Goal: Task Accomplishment & Management: Manage account settings

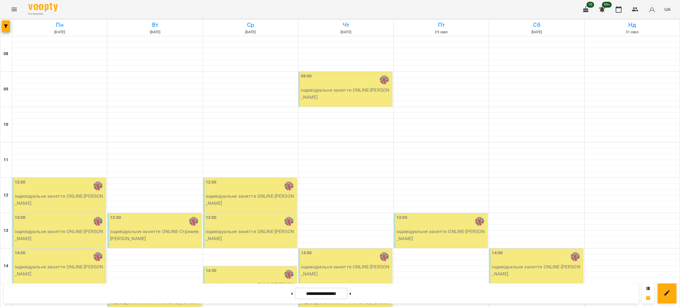
click at [317, 293] on input "**********" at bounding box center [321, 294] width 53 height 12
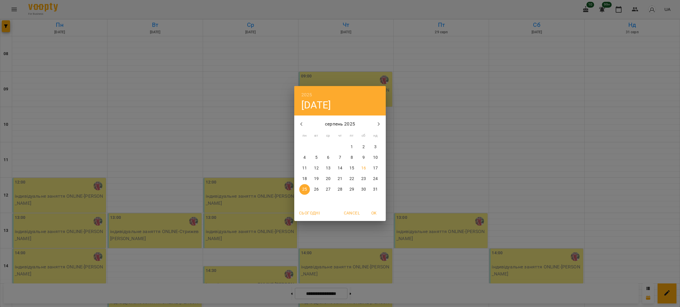
drag, startPoint x: 364, startPoint y: 169, endPoint x: 34, endPoint y: 43, distance: 353.2
click at [364, 169] on p "16" at bounding box center [363, 169] width 5 height 6
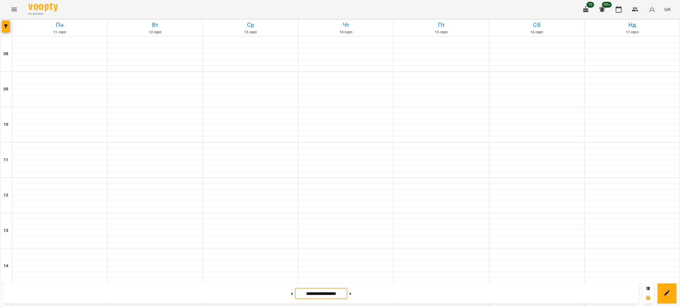
type input "**********"
click at [4, 26] on icon "button" at bounding box center [6, 26] width 4 height 4
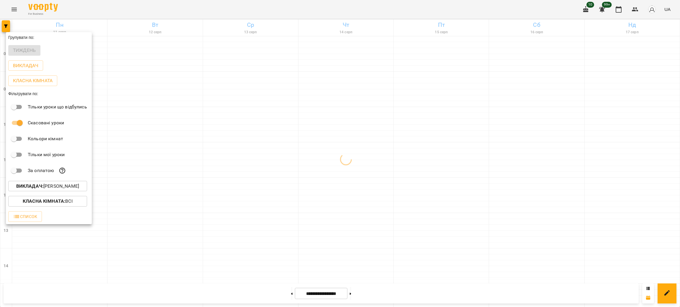
click at [47, 190] on p "Викладач : Іванна Шевчук" at bounding box center [47, 186] width 63 height 7
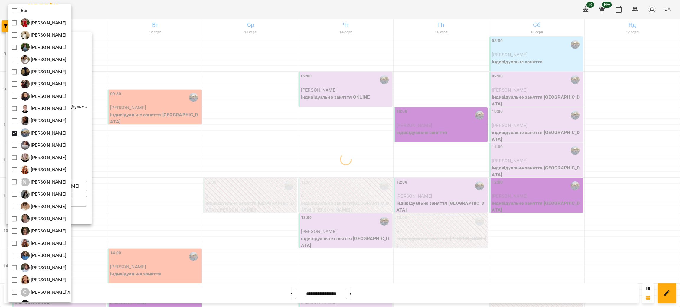
click at [188, 9] on div at bounding box center [340, 153] width 680 height 307
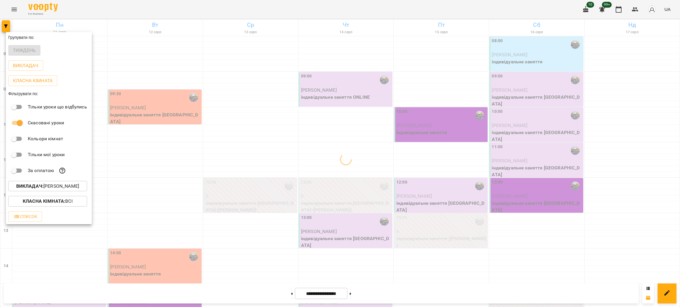
click at [188, 9] on div "Всі Іванна Шевчук Ірина Сухарська Анна Андрійчук Анна Ягмурджи Валерія Капітан …" at bounding box center [340, 153] width 680 height 307
click at [188, 9] on div at bounding box center [340, 153] width 680 height 307
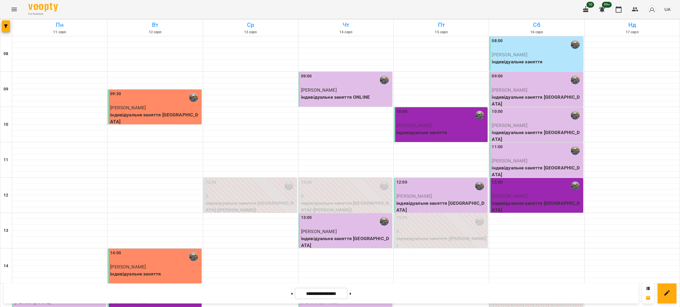
click at [517, 123] on p "Павлов Андрій" at bounding box center [537, 125] width 90 height 7
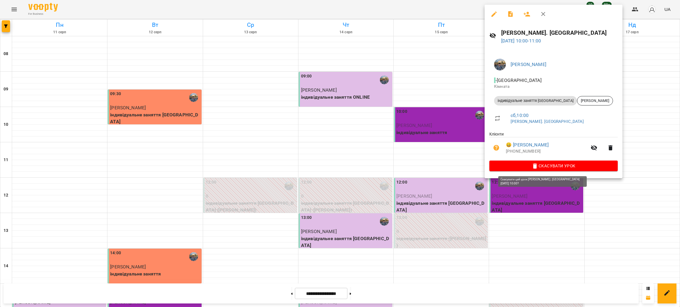
click at [541, 169] on span "Скасувати Урок" at bounding box center [553, 166] width 119 height 7
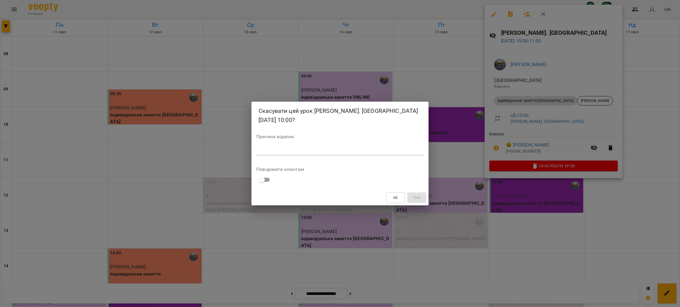
click at [314, 148] on div "*" at bounding box center [340, 150] width 168 height 9
type textarea "*******"
click at [418, 197] on span "Так" at bounding box center [417, 197] width 8 height 7
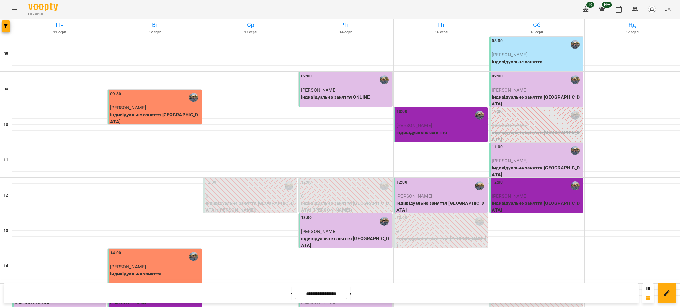
scroll to position [177, 0]
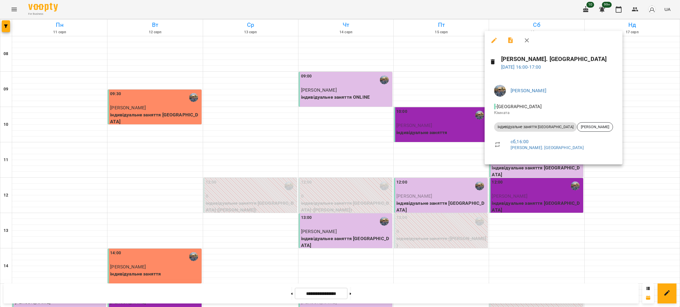
click at [526, 35] on button "button" at bounding box center [527, 40] width 14 height 14
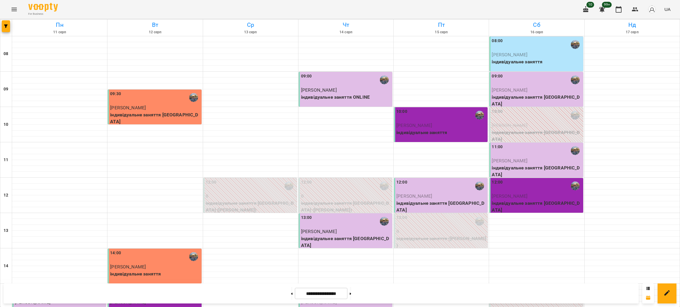
scroll to position [0, 0]
click at [532, 53] on p "Савчук Константин" at bounding box center [537, 54] width 90 height 7
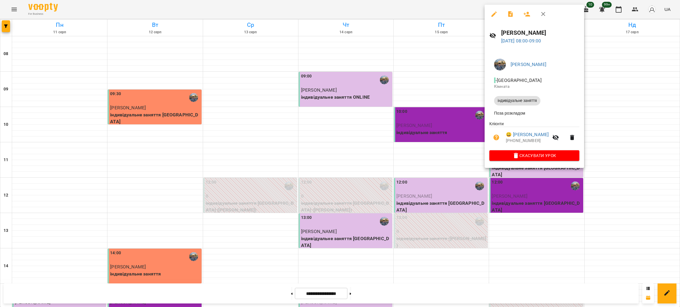
click at [518, 158] on icon "button" at bounding box center [516, 155] width 4 height 5
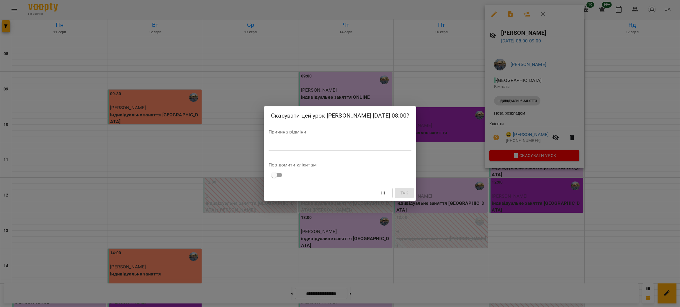
click at [316, 151] on div "*" at bounding box center [339, 146] width 143 height 9
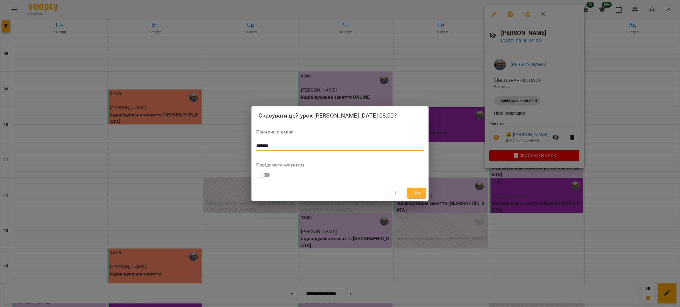
type textarea "*******"
click at [417, 197] on span "Так" at bounding box center [417, 193] width 8 height 7
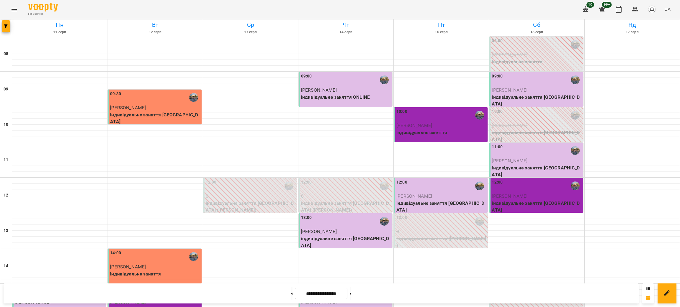
click at [5, 32] on div at bounding box center [6, 27] width 12 height 17
click at [6, 27] on icon "button" at bounding box center [6, 26] width 4 height 4
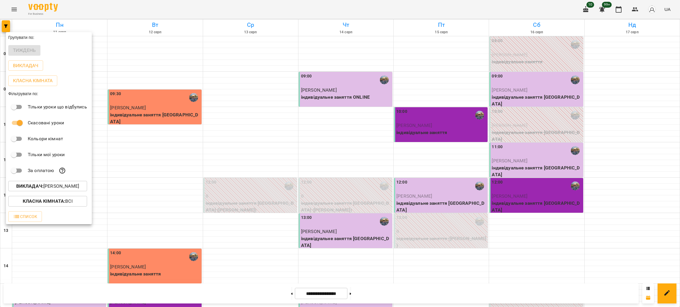
click at [53, 185] on p "Викладач : Григорій Рак" at bounding box center [47, 186] width 63 height 7
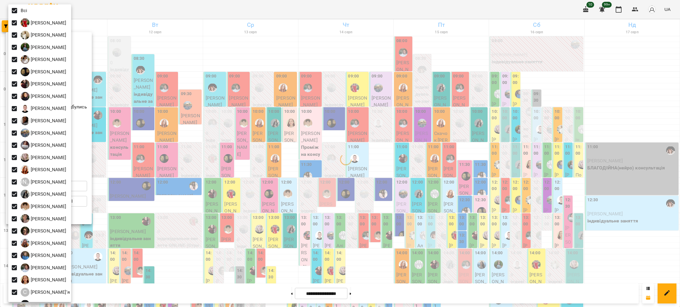
click at [125, 8] on div at bounding box center [340, 153] width 680 height 307
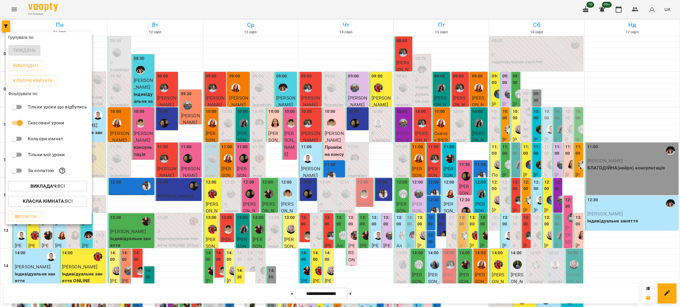
click at [72, 203] on p "Класна кімната : Всі" at bounding box center [48, 201] width 50 height 7
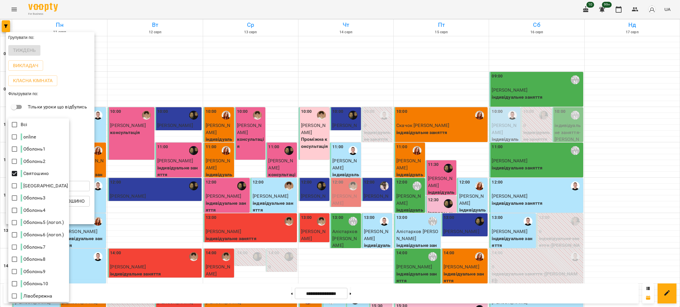
click at [140, 6] on div at bounding box center [340, 153] width 680 height 307
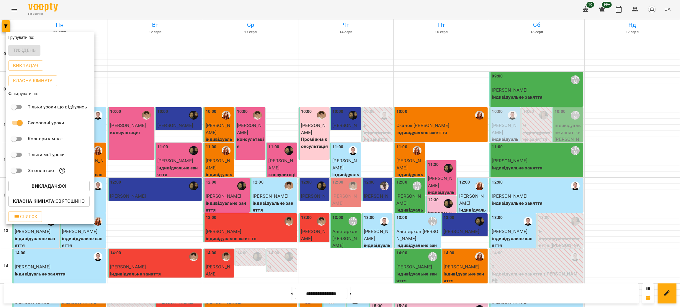
click at [140, 6] on div "Всі online Оболонь1 Оболонь2 Святошино Vilnius Оболонь3 Оболонь4 Оболонь5 (лого…" at bounding box center [340, 153] width 680 height 307
click at [140, 6] on div at bounding box center [340, 153] width 680 height 307
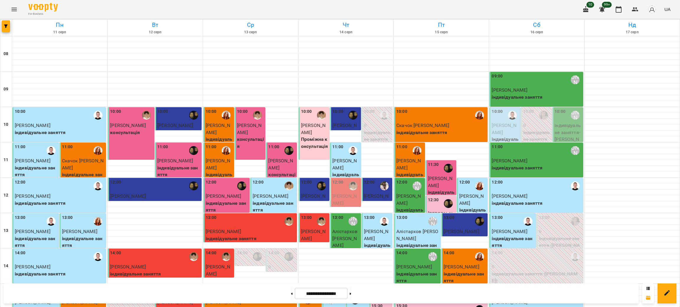
click at [140, 6] on div "Групувати по: Тиждень Викладач Класна кімната Фільтрувати по: Тільки уроки що в…" at bounding box center [340, 153] width 680 height 307
click at [505, 87] on p "Гацанюк Поліна" at bounding box center [537, 90] width 90 height 7
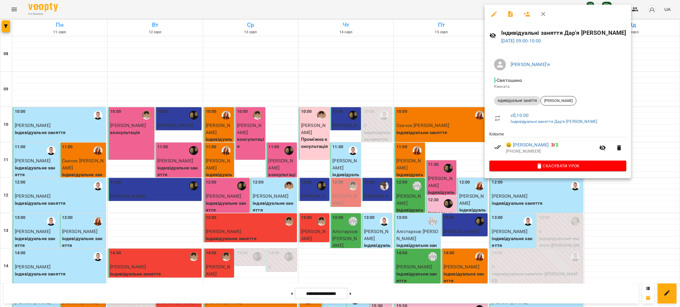
click at [324, 7] on div at bounding box center [340, 153] width 680 height 307
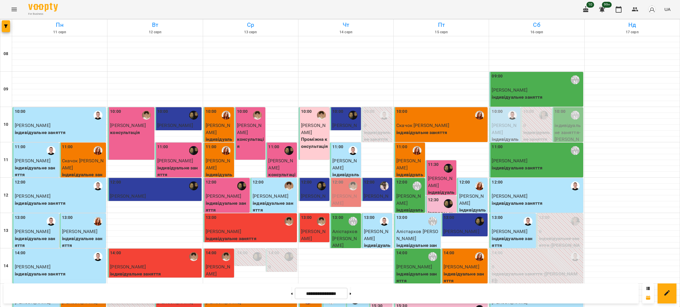
drag, startPoint x: 98, startPoint y: 4, endPoint x: 0, endPoint y: 37, distance: 102.9
click at [97, 5] on div "For Business 10 99+ UA" at bounding box center [340, 9] width 680 height 19
click at [6, 28] on button "button" at bounding box center [6, 26] width 8 height 12
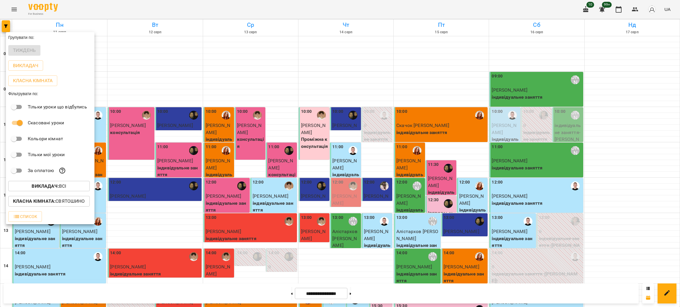
click at [57, 201] on p "Класна кімната : Святошино" at bounding box center [49, 201] width 72 height 7
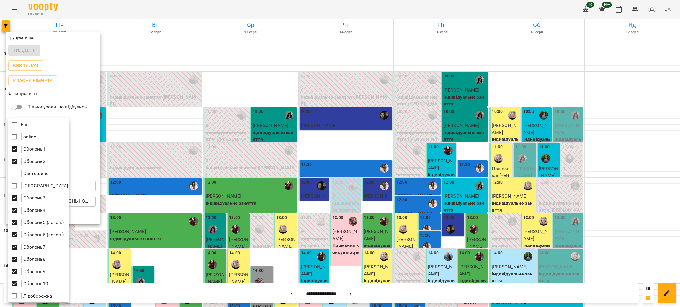
click at [321, 10] on div at bounding box center [340, 153] width 680 height 307
click at [321, 10] on div "Всі online Оболонь1 Оболонь2 Святошино Vilnius Оболонь3 Оболонь4 Оболонь5 (лого…" at bounding box center [340, 153] width 680 height 307
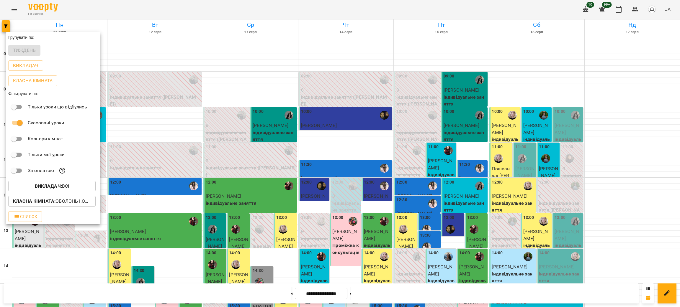
click at [321, 10] on div at bounding box center [340, 153] width 680 height 307
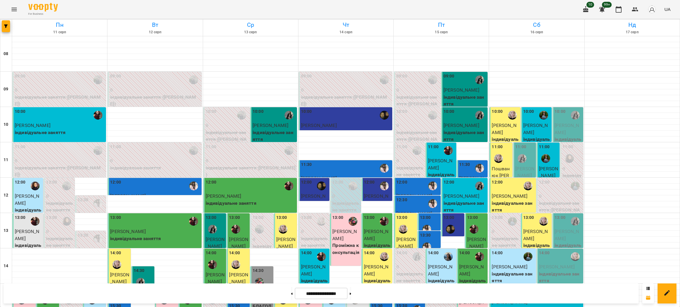
scroll to position [89, 0]
click at [3, 26] on span "button" at bounding box center [6, 26] width 8 height 4
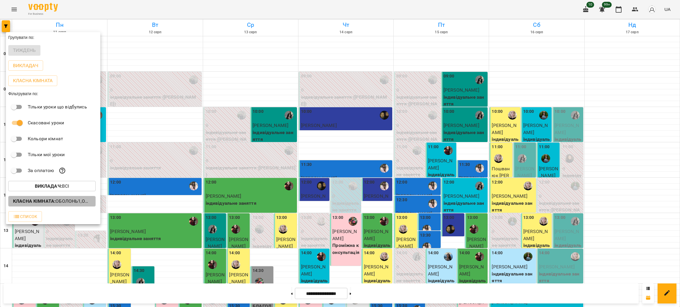
click at [61, 203] on p "Класна кімната : Оболонь1,Оболонь2,Оболонь3,Оболонь4,Оболонь5 (логоп.),Оболонь6…" at bounding box center [52, 201] width 78 height 7
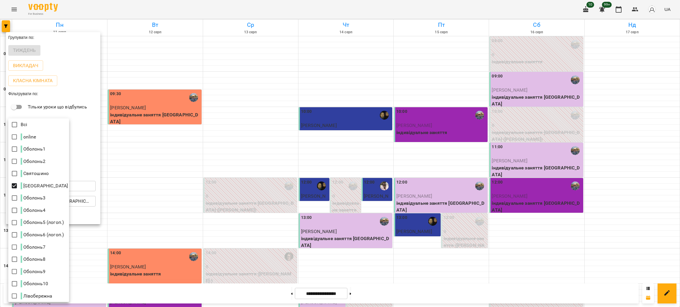
click at [143, 9] on div at bounding box center [340, 153] width 680 height 307
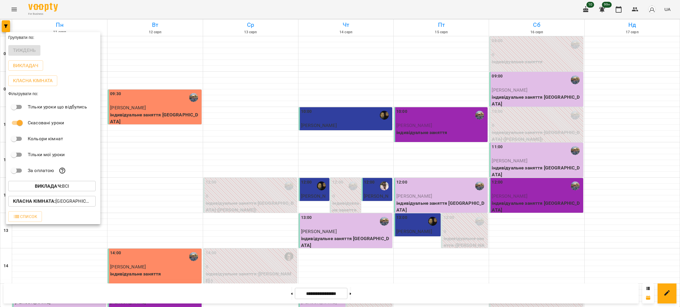
click at [502, 127] on div at bounding box center [340, 153] width 680 height 307
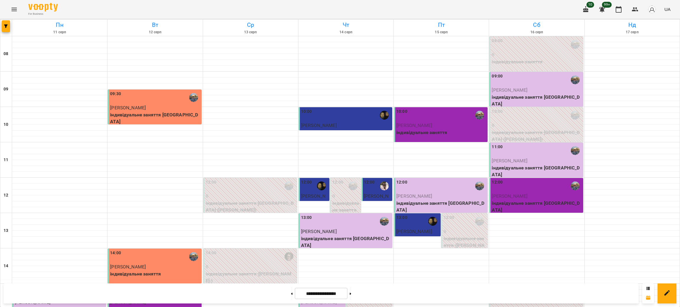
click at [502, 213] on div at bounding box center [536, 216] width 95 height 6
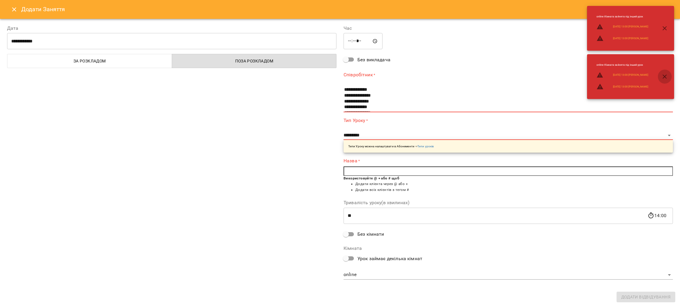
click at [669, 76] on button "button" at bounding box center [664, 77] width 14 height 14
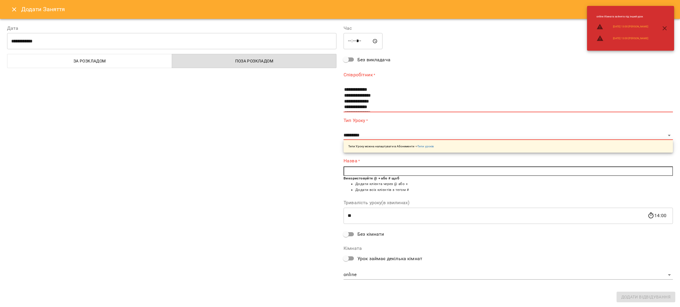
drag, startPoint x: 663, startPoint y: 30, endPoint x: 679, endPoint y: 72, distance: 45.2
click at [663, 30] on icon "button" at bounding box center [664, 28] width 7 height 7
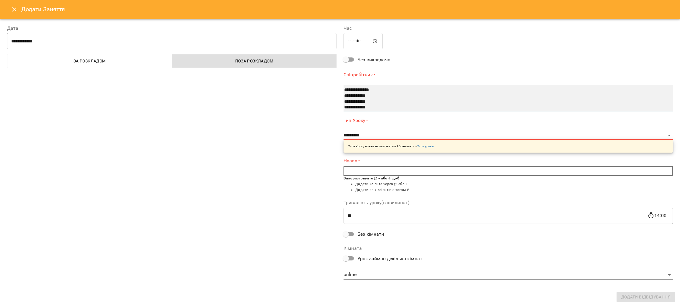
scroll to position [35, 0]
select select "**********"
click at [368, 104] on option "**********" at bounding box center [500, 107] width 315 height 6
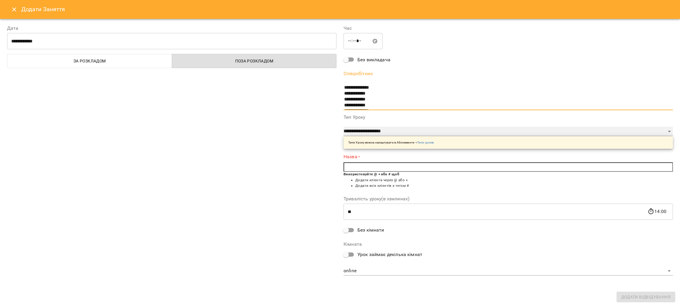
click at [369, 129] on select "**********" at bounding box center [507, 131] width 329 height 9
select select "**********"
click at [343, 127] on select "**********" at bounding box center [507, 131] width 329 height 9
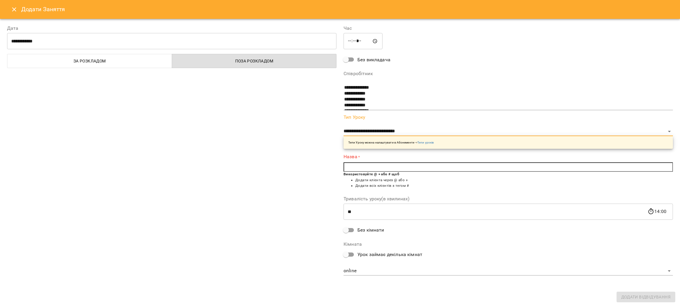
click at [373, 165] on input "text" at bounding box center [507, 167] width 329 height 9
click at [373, 168] on b "Мідло" at bounding box center [367, 168] width 12 height 5
type input "**********"
click at [520, 267] on body "For Business 10 99+ UA Пн 11 серп Вт 12 серп Ср 13 серп Чт 14 серп Пт 15 серп С…" at bounding box center [340, 279] width 680 height 558
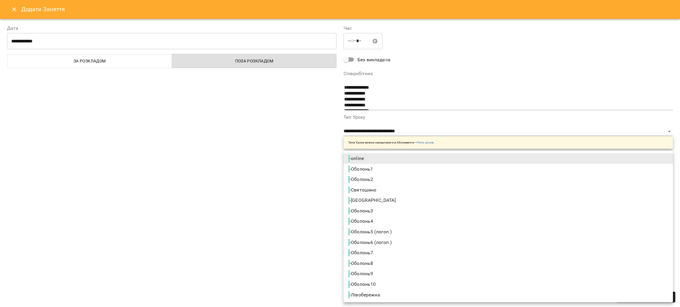
click at [361, 199] on span "- Vilnius" at bounding box center [372, 200] width 49 height 7
type input "**********"
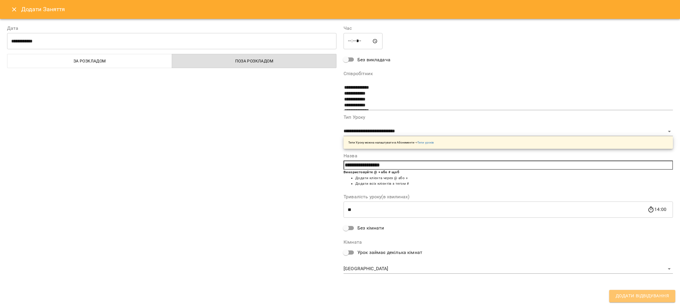
click at [633, 299] on span "Додати Відвідування" at bounding box center [641, 297] width 53 height 8
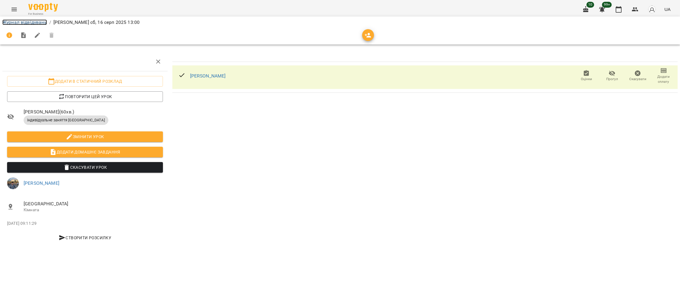
click at [22, 20] on link "Журнал відвідувань" at bounding box center [24, 22] width 45 height 6
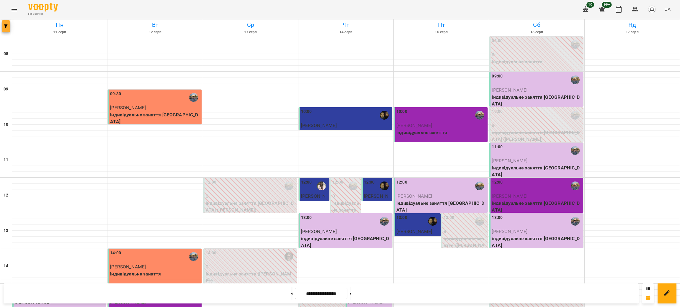
click at [7, 27] on icon "button" at bounding box center [6, 26] width 4 height 4
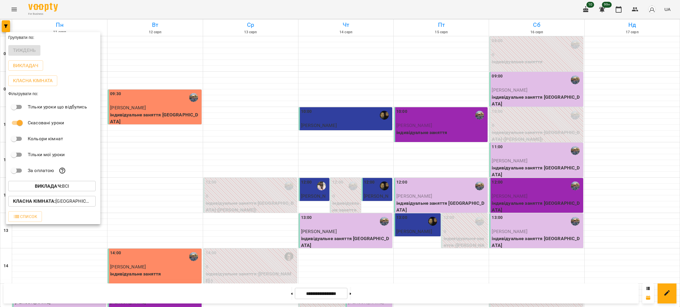
click at [52, 204] on b "Класна кімната :" at bounding box center [34, 202] width 42 height 6
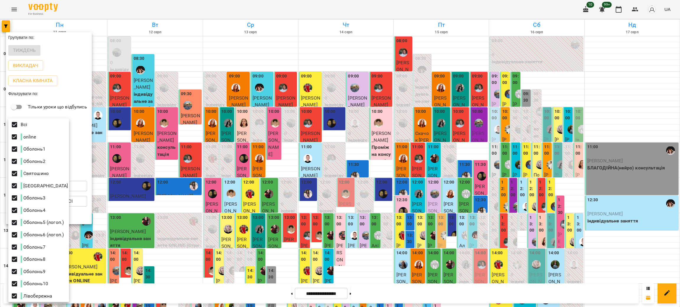
click at [199, 7] on div at bounding box center [340, 153] width 680 height 307
click at [199, 7] on div "Всі online Оболонь1 Оболонь2 Святошино Vilnius Оболонь3 Оболонь4 Оболонь5 (лого…" at bounding box center [340, 153] width 680 height 307
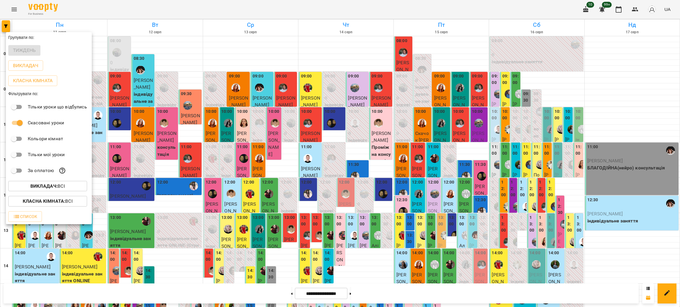
click at [199, 7] on div at bounding box center [340, 153] width 680 height 307
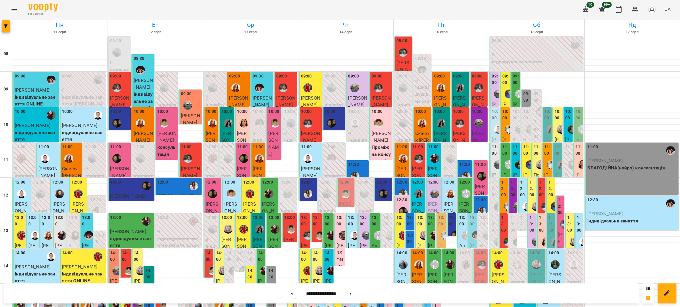
scroll to position [89, 0]
click at [558, 231] on p "Титарчук Вікторія" at bounding box center [560, 269] width 5 height 76
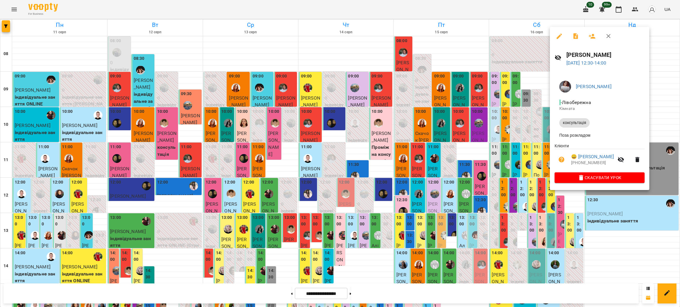
click at [440, 11] on div at bounding box center [340, 153] width 680 height 307
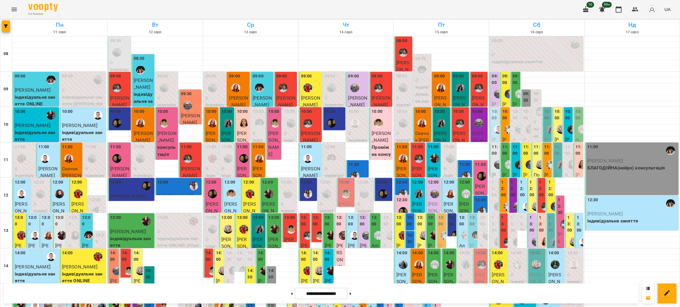
scroll to position [44, 0]
click at [4, 29] on button "button" at bounding box center [6, 26] width 8 height 12
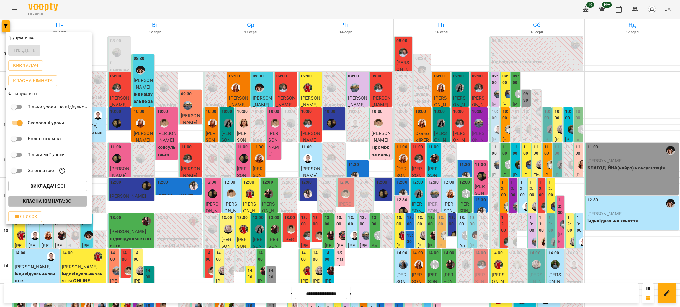
click at [39, 204] on b "Класна кімната :" at bounding box center [44, 202] width 42 height 6
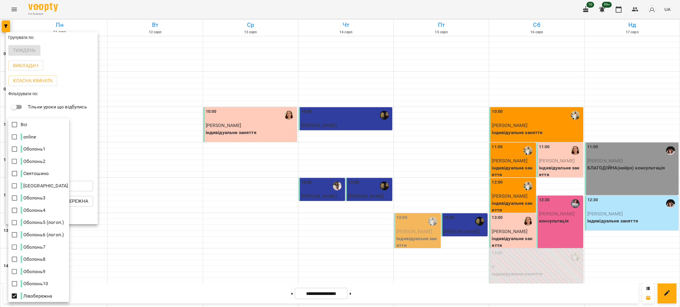
click at [187, 9] on div at bounding box center [340, 153] width 680 height 307
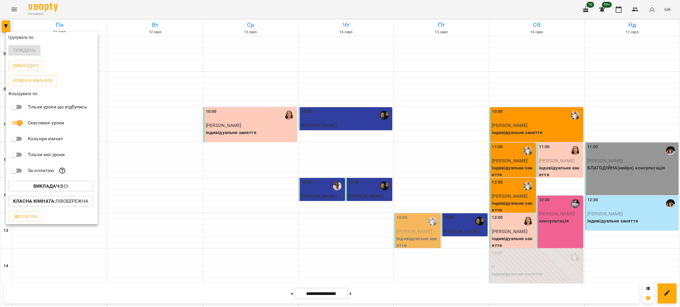
click at [68, 204] on p "Класна кімната : Лівобережна" at bounding box center [50, 201] width 75 height 7
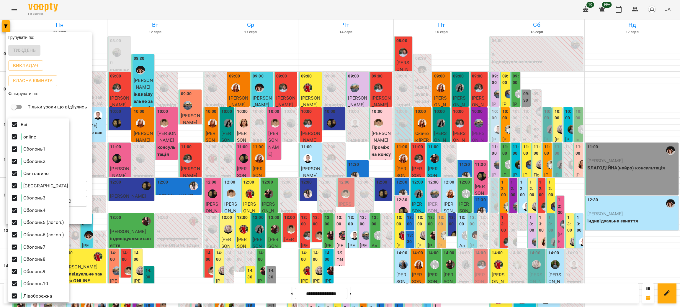
click at [88, 144] on div at bounding box center [340, 153] width 680 height 307
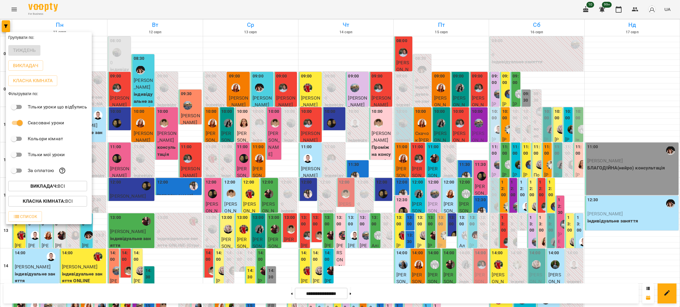
click at [73, 192] on button "Викладач : Всі" at bounding box center [47, 186] width 79 height 11
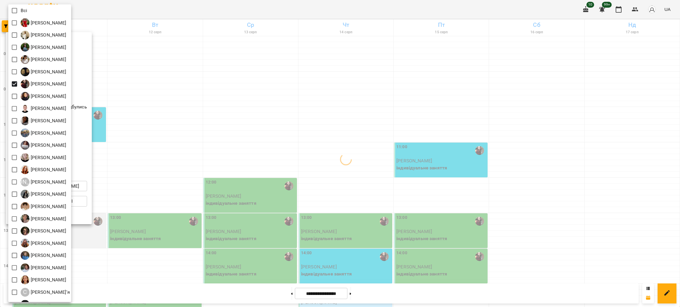
click at [196, 3] on div at bounding box center [340, 153] width 680 height 307
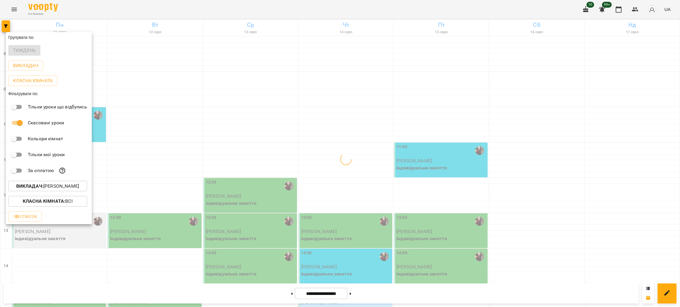
click at [196, 3] on div "Всі Іванна Шевчук Ірина Сухарська Анна Андрійчук Анна Ягмурджи Валерія Капітан …" at bounding box center [340, 153] width 680 height 307
click at [196, 3] on div at bounding box center [340, 153] width 680 height 307
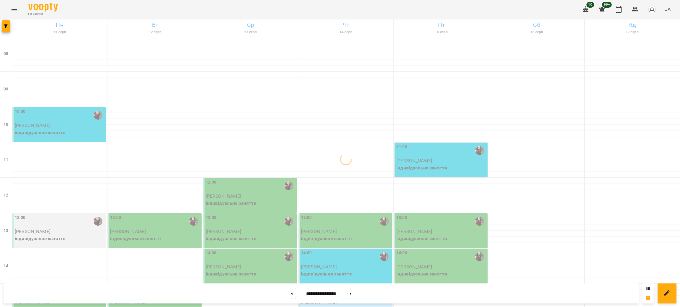
scroll to position [221, 0]
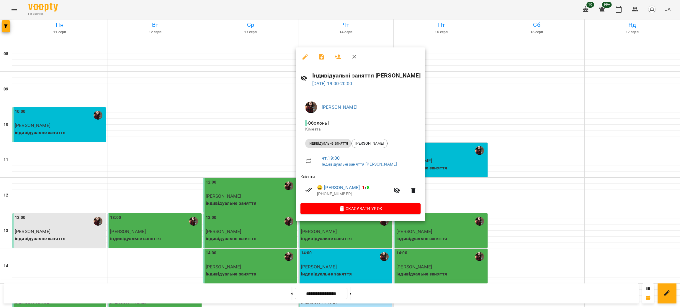
click at [260, 223] on div at bounding box center [340, 153] width 680 height 307
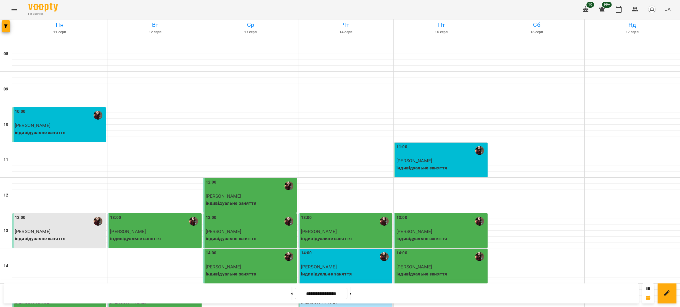
scroll to position [177, 0]
click at [351, 292] on button at bounding box center [350, 293] width 1 height 13
type input "**********"
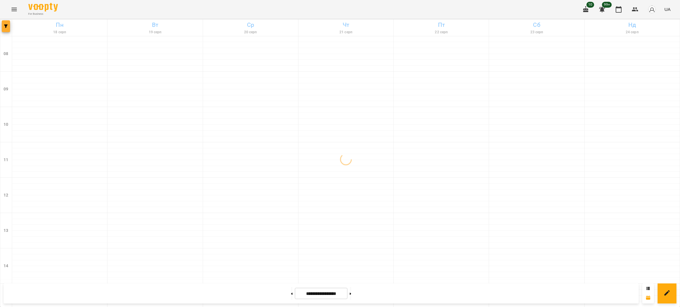
click at [7, 26] on icon "button" at bounding box center [6, 26] width 4 height 4
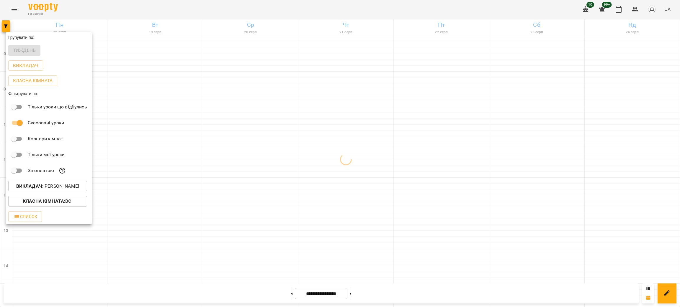
click at [49, 189] on p "Викладач : Вікторія Жежера" at bounding box center [47, 186] width 63 height 7
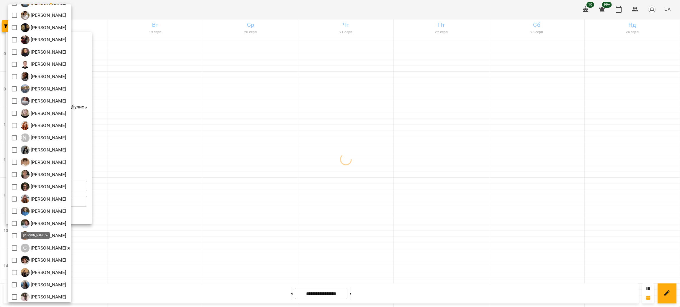
scroll to position [83, 0]
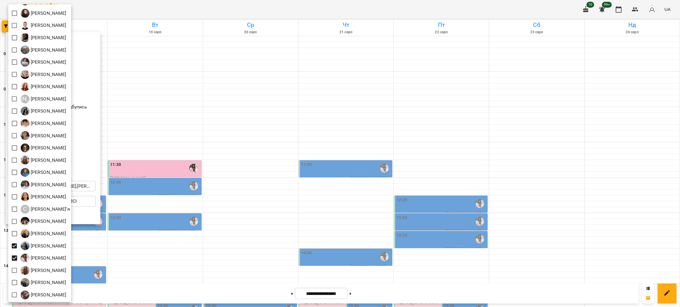
click at [116, 7] on div at bounding box center [340, 153] width 680 height 307
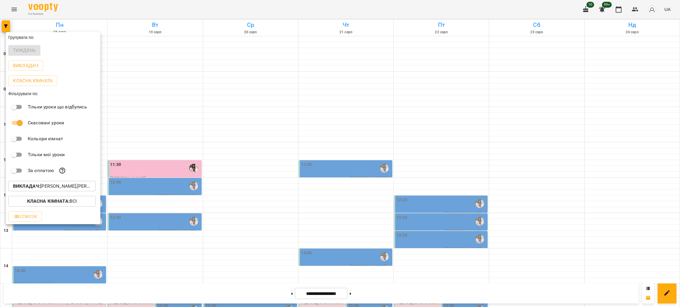
click at [116, 7] on div "Всі Іванна Шевчук Ірина Сухарська Анна Андрійчук Анна Ягмурджи Валерія Капітан …" at bounding box center [340, 153] width 680 height 307
click at [116, 7] on div at bounding box center [340, 153] width 680 height 307
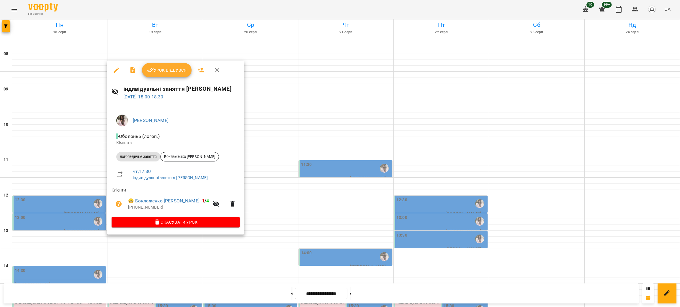
click at [263, 50] on div at bounding box center [340, 153] width 680 height 307
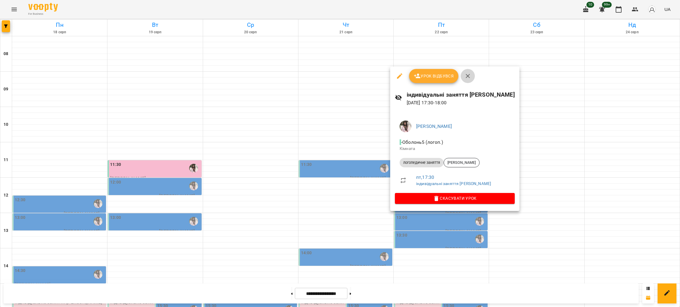
click at [468, 73] on icon "button" at bounding box center [467, 76] width 7 height 7
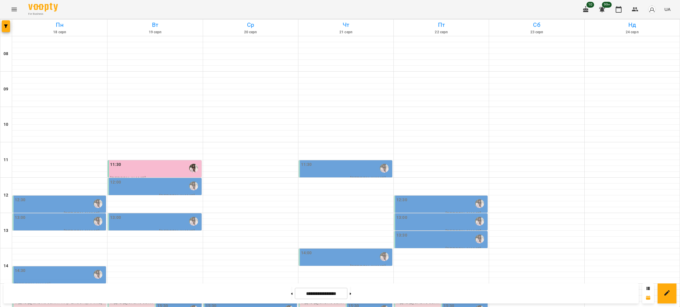
click at [456, 303] on div "15:30" at bounding box center [464, 310] width 43 height 14
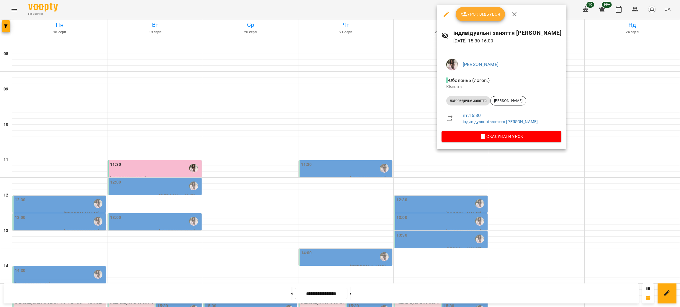
click at [267, 3] on div at bounding box center [340, 153] width 680 height 307
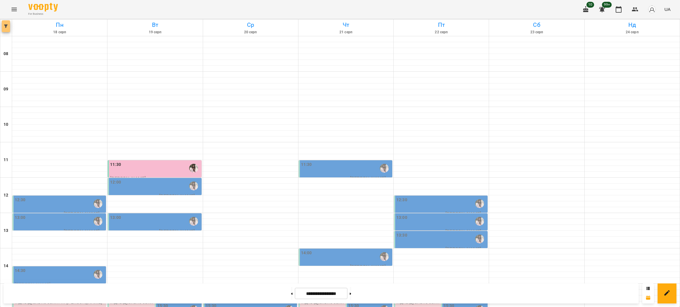
click at [6, 28] on button "button" at bounding box center [6, 26] width 8 height 12
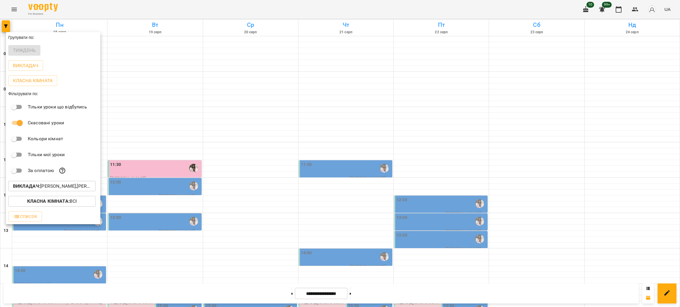
click at [77, 189] on p "Викладач : Скородумова Анна,Софія Пенькова" at bounding box center [52, 186] width 78 height 7
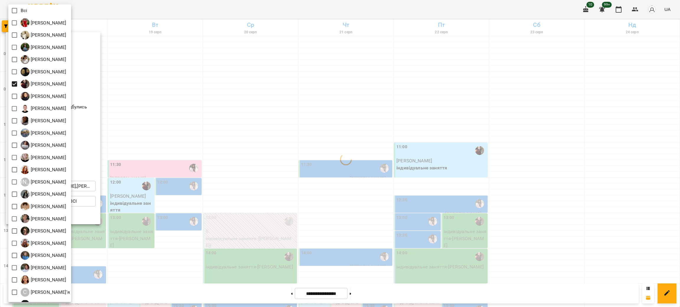
click at [137, 11] on div at bounding box center [340, 153] width 680 height 307
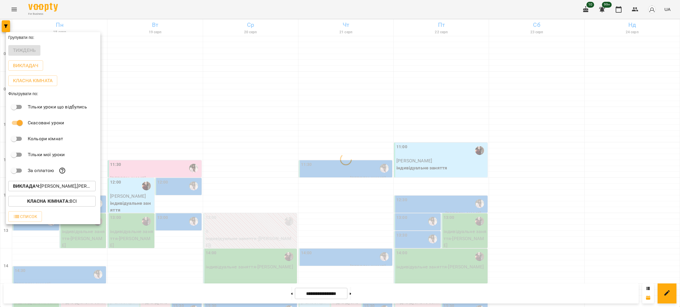
click at [137, 11] on div "Всі Іванна Шевчук Ірина Сухарська Анна Андрійчук Анна Ягмурджи Валерія Капітан …" at bounding box center [340, 153] width 680 height 307
click at [137, 11] on div at bounding box center [340, 153] width 680 height 307
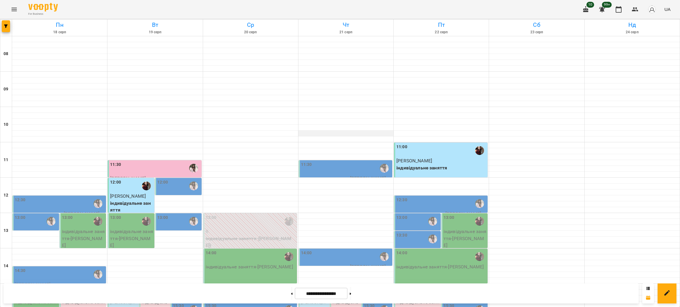
scroll to position [132, 0]
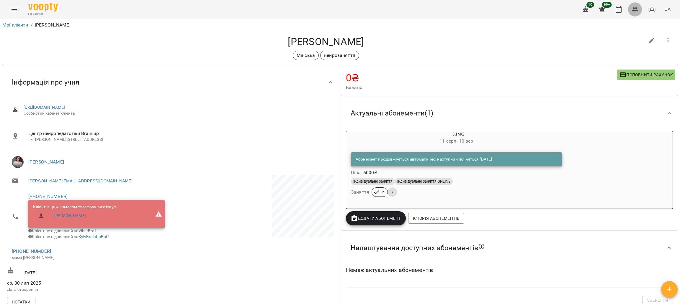
click at [635, 13] on button "button" at bounding box center [635, 9] width 14 height 14
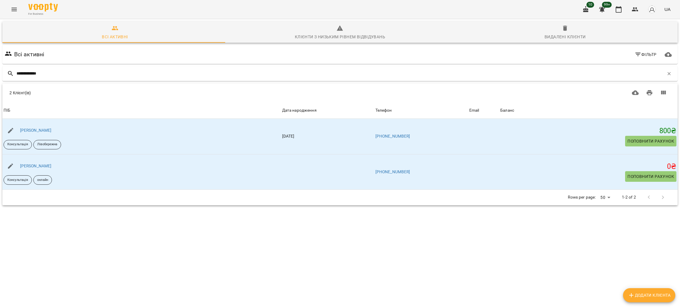
type input "**********"
